Goal: Information Seeking & Learning: Learn about a topic

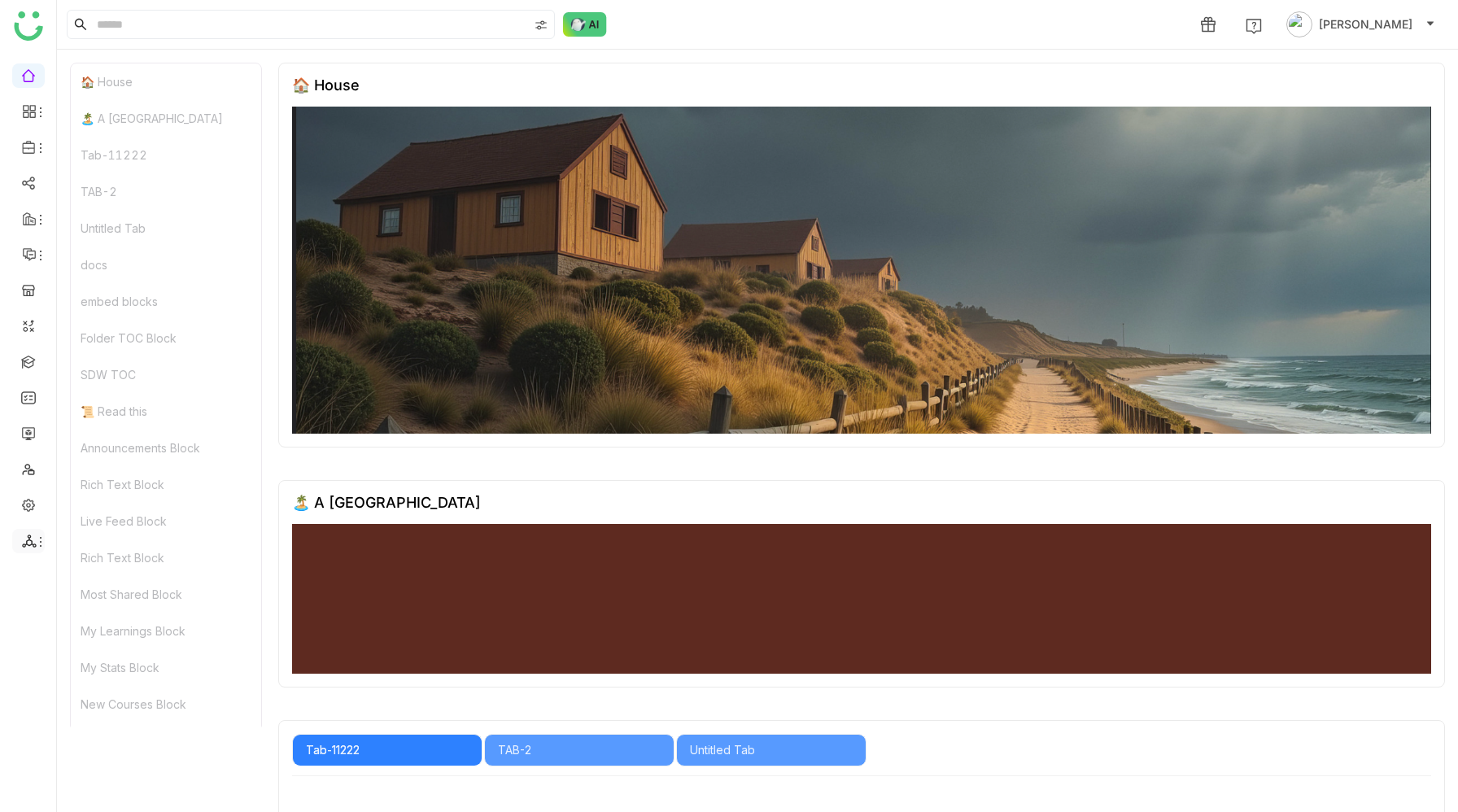
click at [31, 541] on icon at bounding box center [29, 541] width 14 height 13
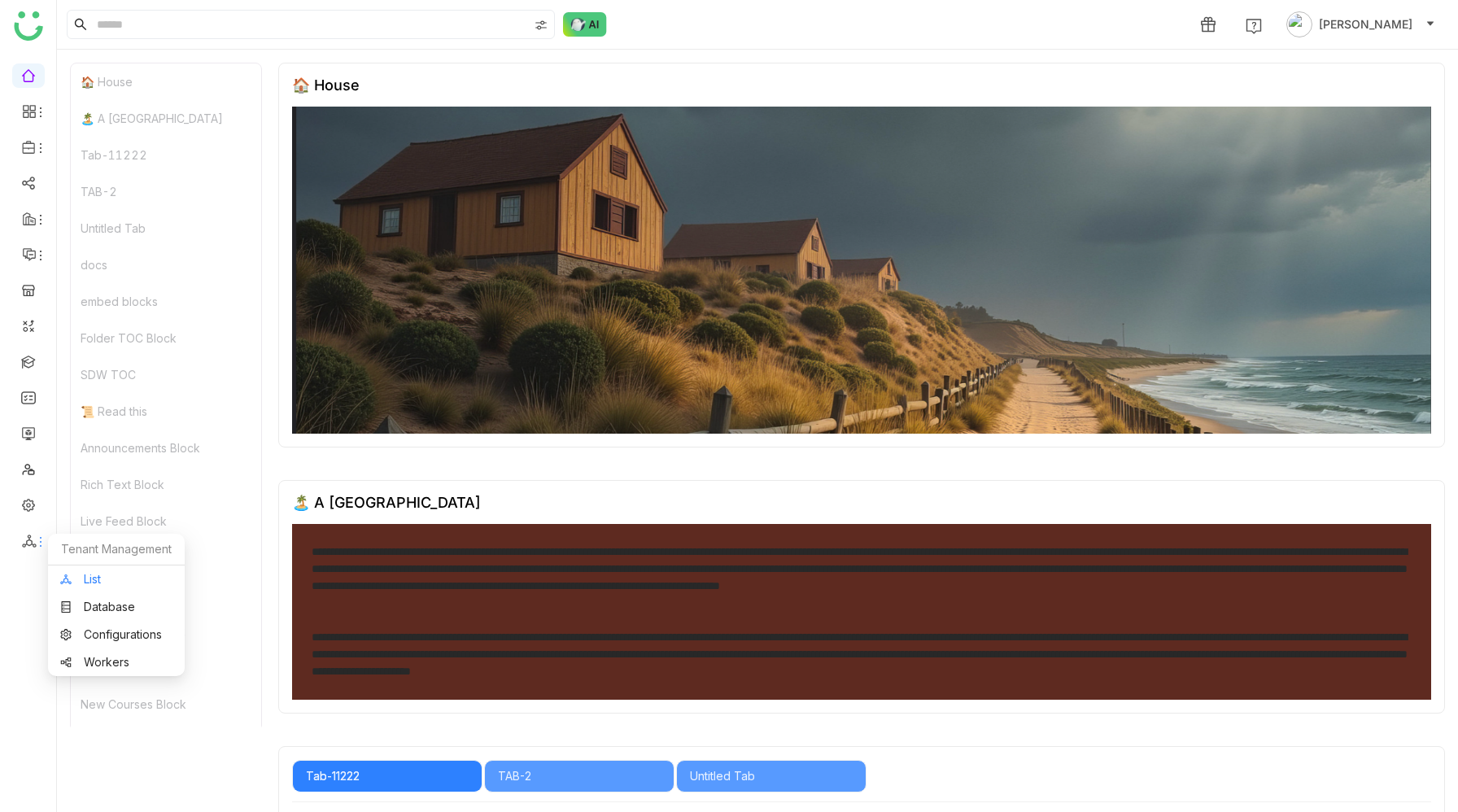
click at [113, 584] on link "List" at bounding box center [116, 579] width 112 height 12
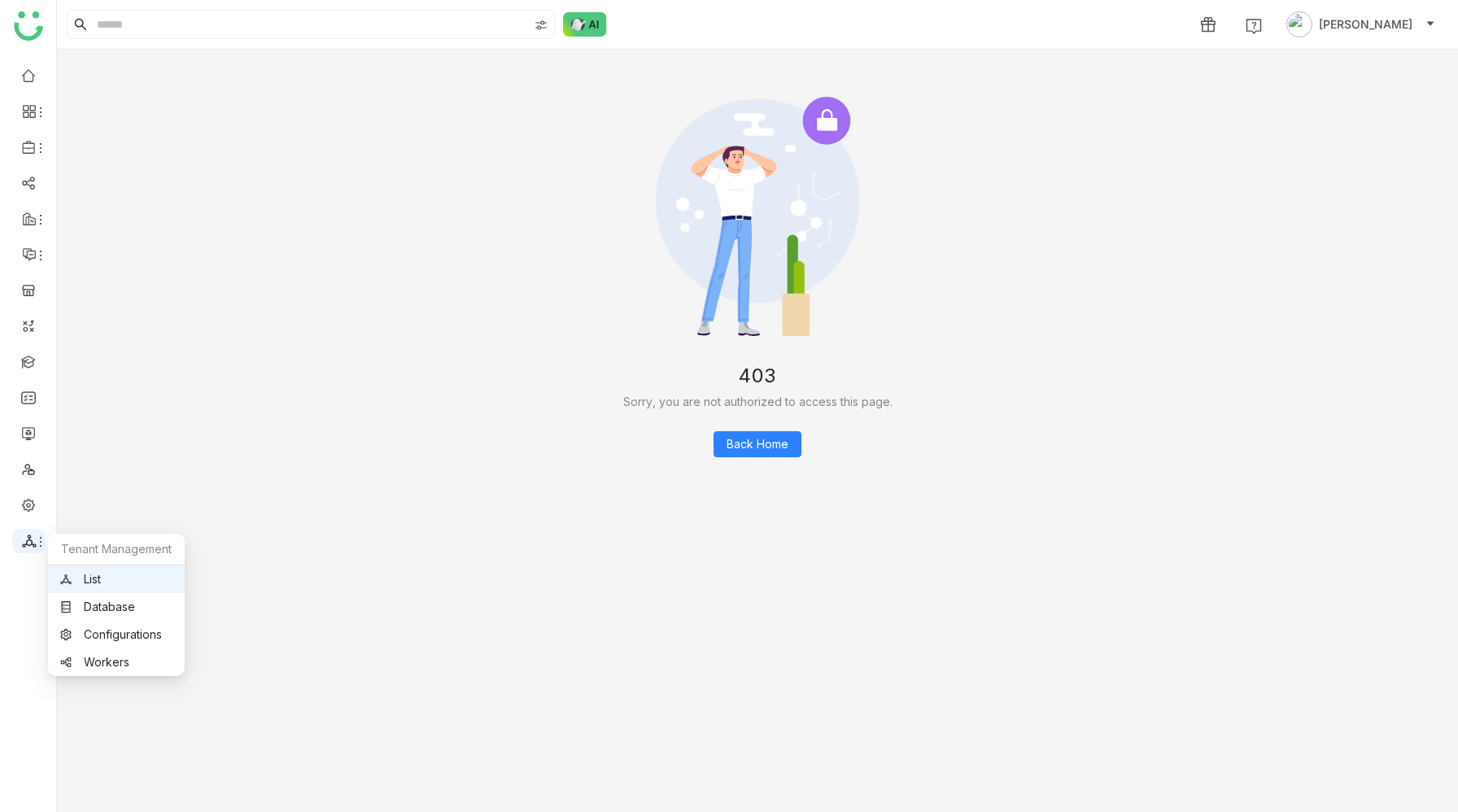
click at [23, 540] on icon at bounding box center [29, 541] width 15 height 15
click at [101, 606] on link "Database" at bounding box center [116, 607] width 112 height 12
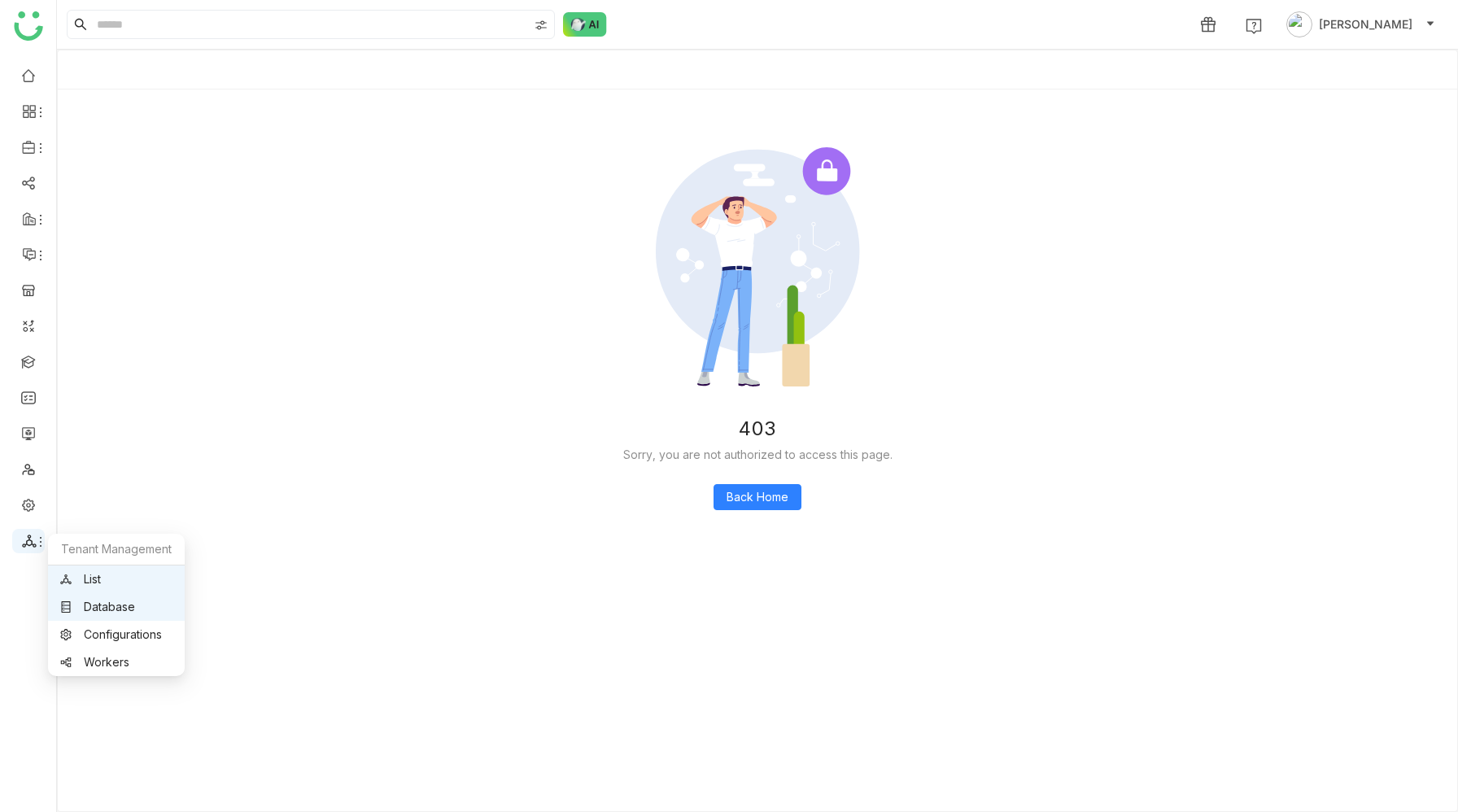
click at [27, 541] on icon at bounding box center [29, 541] width 14 height 13
click at [85, 582] on link "List" at bounding box center [116, 579] width 112 height 12
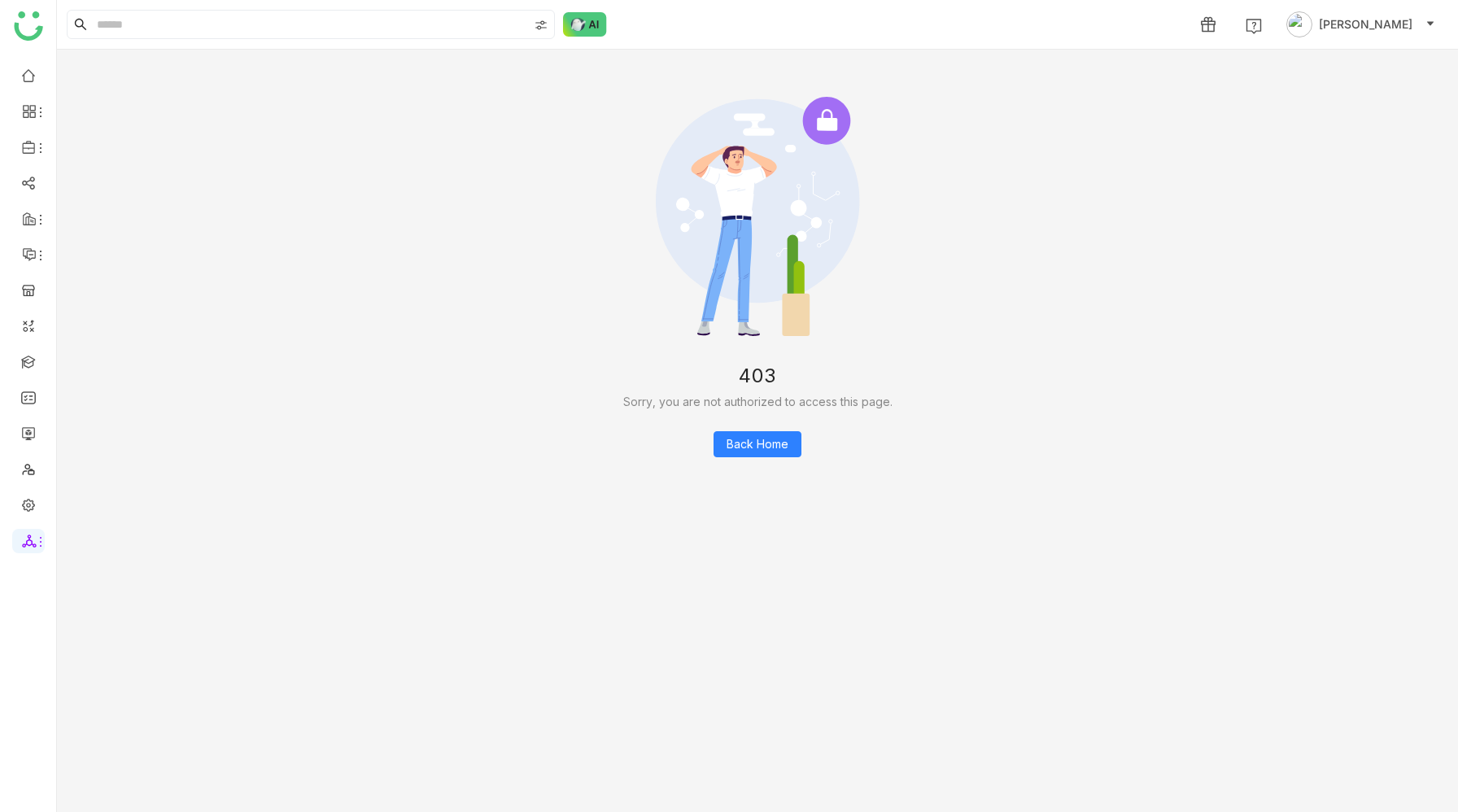
click at [27, 588] on div at bounding box center [27, 432] width 56 height 760
click at [316, 471] on nz-result "403 Sorry, you are not authorized to access this page. Back Home" at bounding box center [758, 276] width 1385 height 438
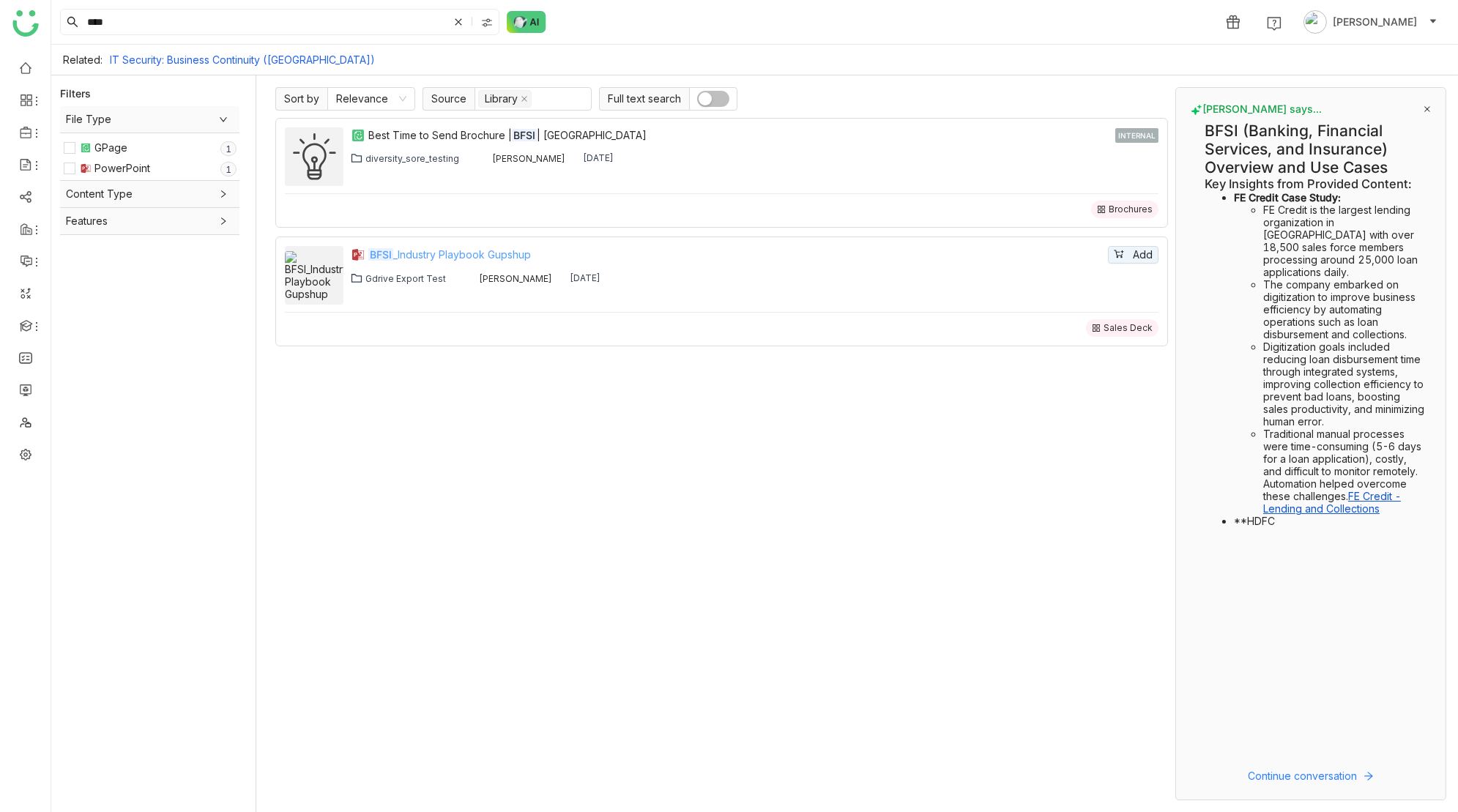
click at [458, 251] on div "BFSI _Industry Playbook Gupshup" at bounding box center [737, 255] width 737 height 16
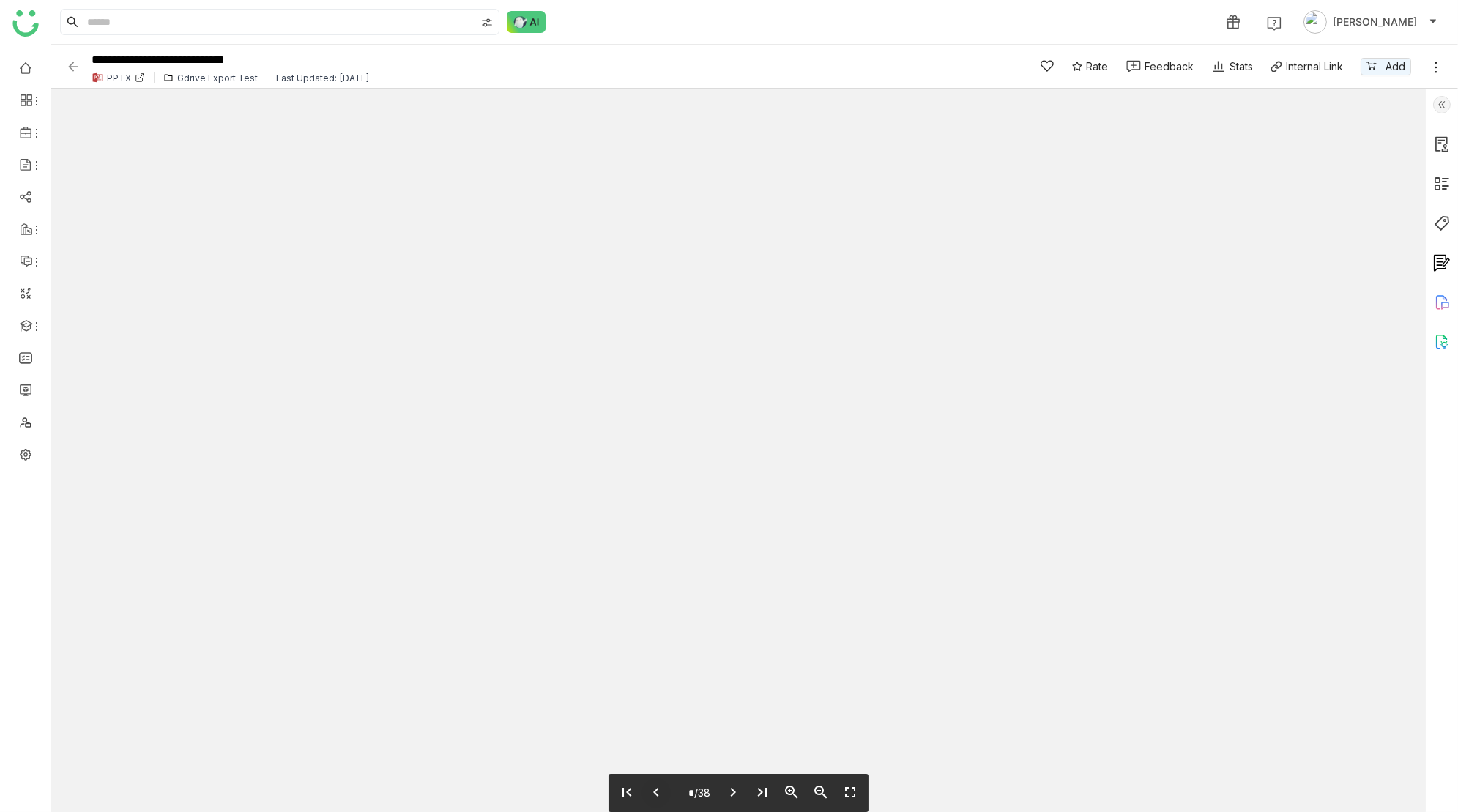
click at [658, 790] on icon "chevron_left" at bounding box center [656, 792] width 18 height 18
click at [653, 784] on icon "chevron_left" at bounding box center [656, 792] width 18 height 18
type input "*"
